Goal: Information Seeking & Learning: Learn about a topic

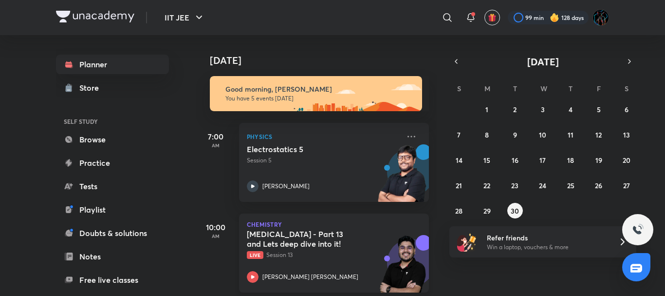
click at [328, 245] on h5 "[MEDICAL_DATA] - Part 13 and Lets deep dive into it!" at bounding box center [307, 238] width 121 height 19
click at [353, 231] on h5 "[MEDICAL_DATA] - Part 13 and Lets deep dive into it!" at bounding box center [307, 238] width 121 height 19
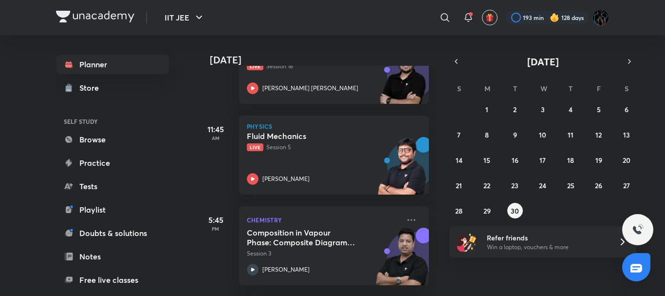
scroll to position [198, 0]
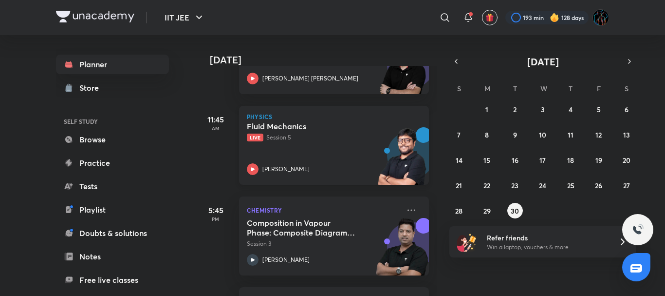
click at [315, 152] on div "Fluid Mechanics Live Session 5 [PERSON_NAME]" at bounding box center [323, 148] width 153 height 54
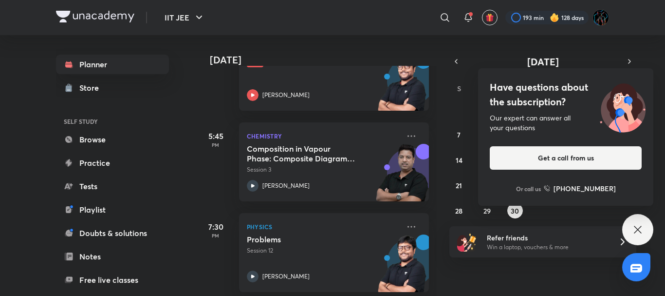
scroll to position [181, 0]
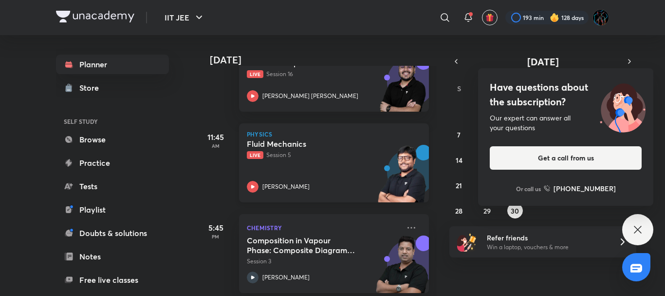
click at [360, 159] on p "Live Session 5" at bounding box center [323, 155] width 153 height 9
